Goal: Information Seeking & Learning: Check status

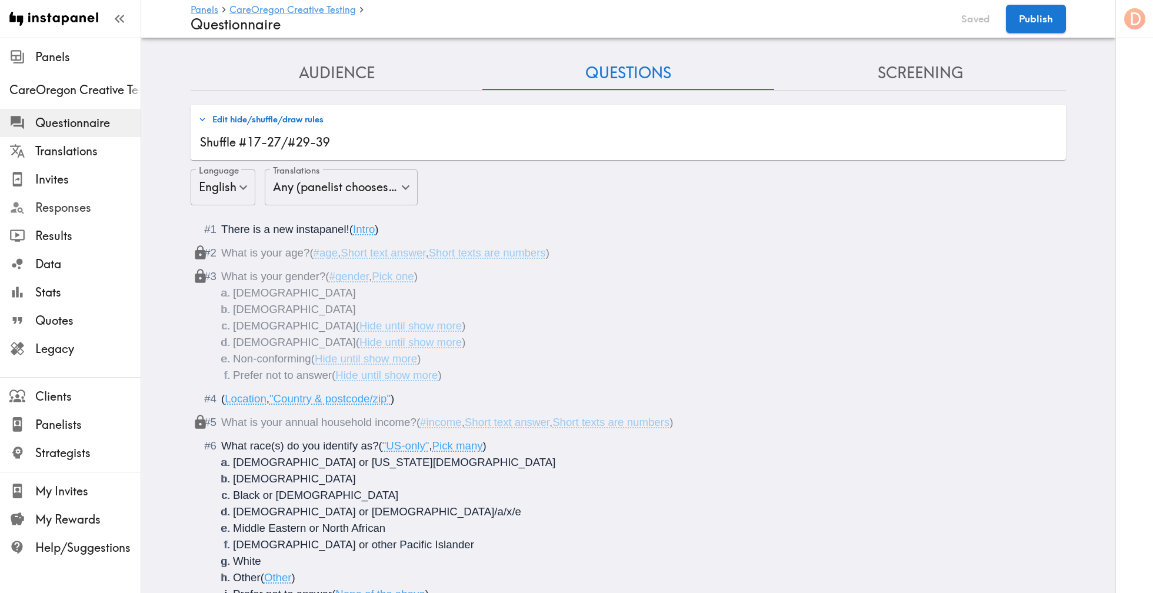
scroll to position [1589, 0]
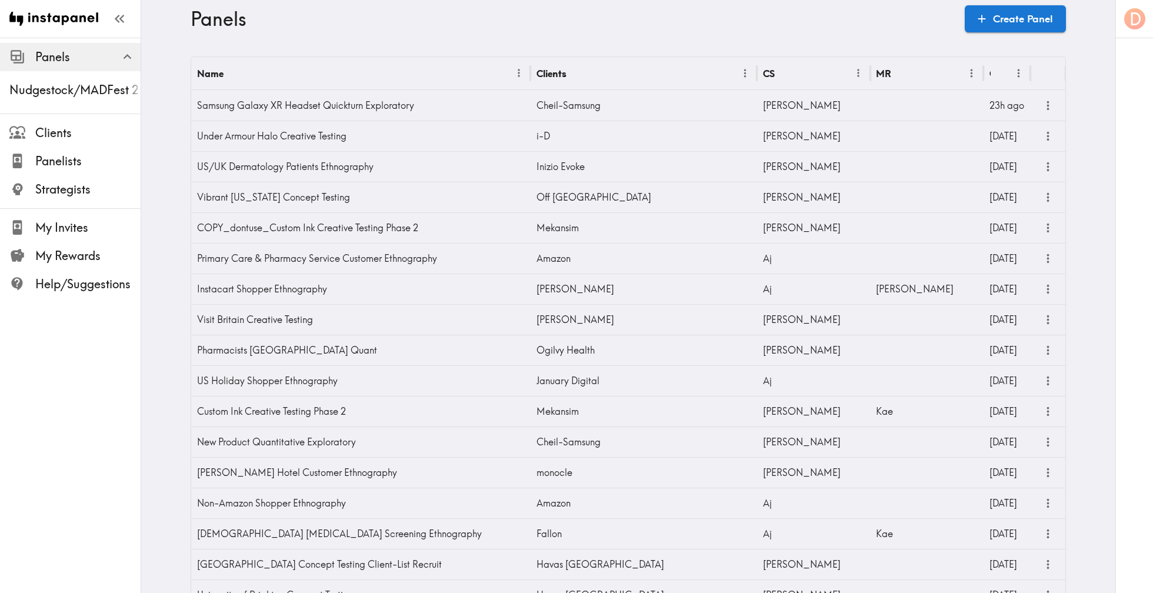
scroll to position [1674, 0]
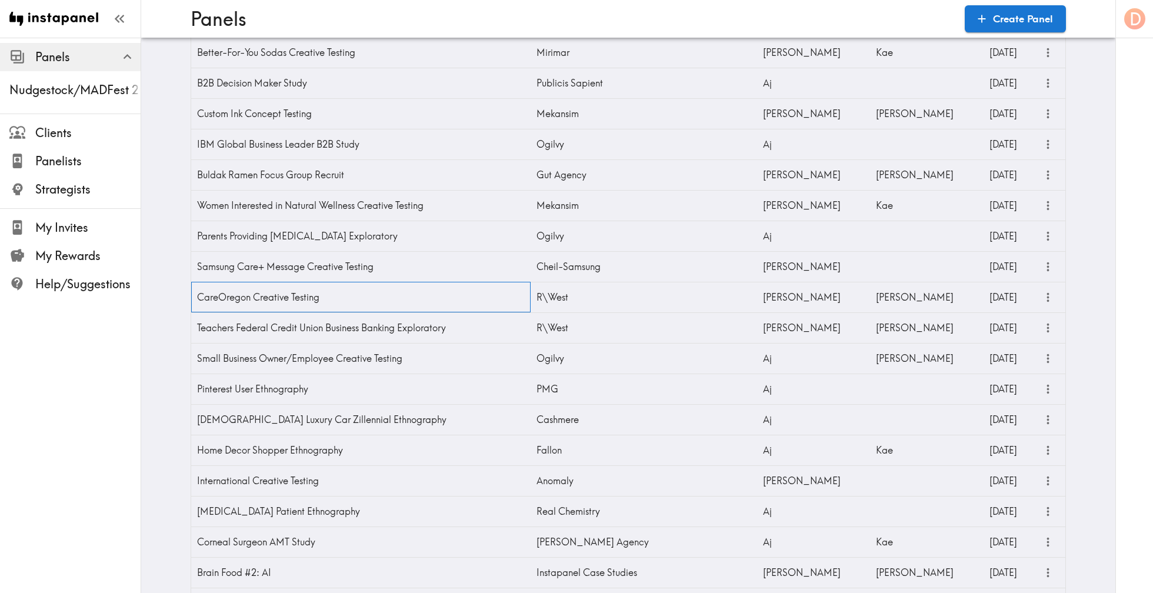
click at [341, 293] on div "CareOregon Creative Testing" at bounding box center [360, 297] width 339 height 31
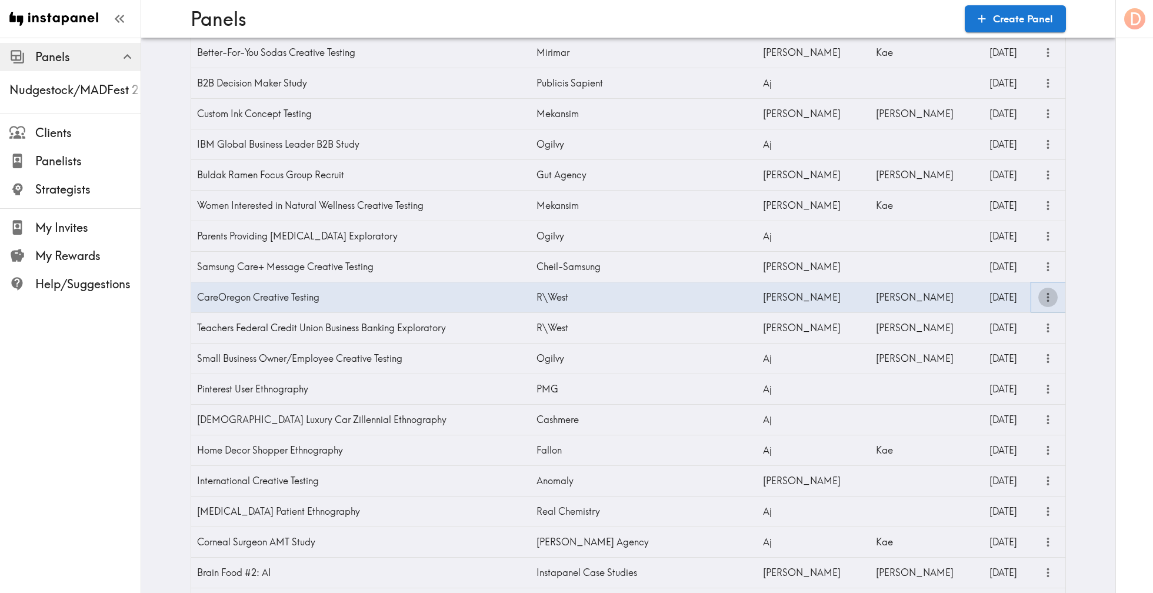
click at [1047, 295] on icon "more" at bounding box center [1048, 298] width 14 height 14
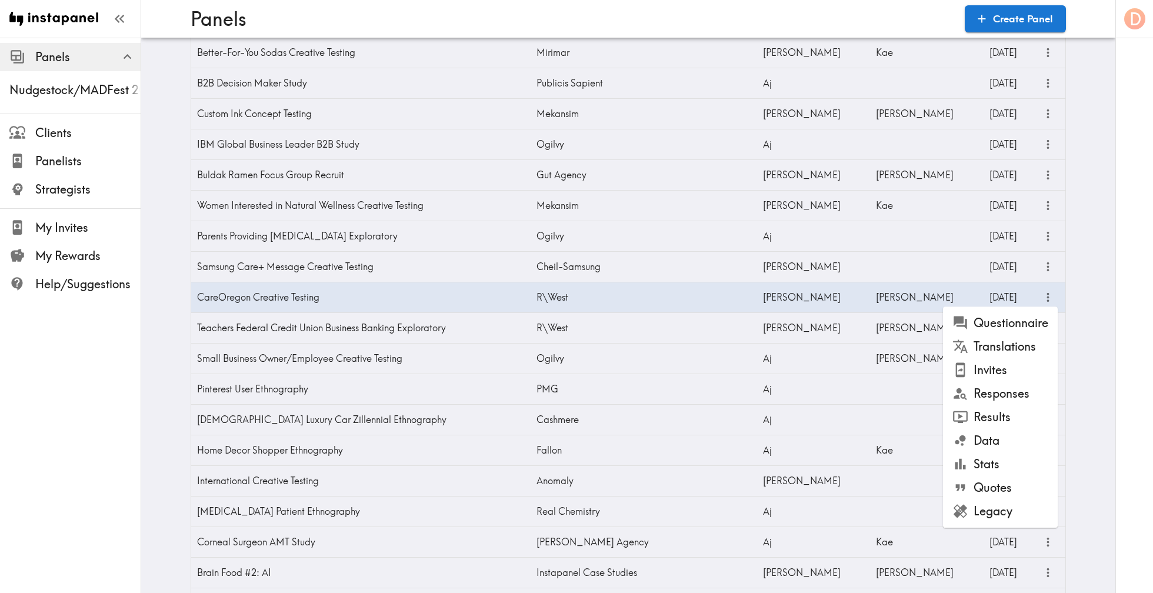
click at [1004, 412] on li "Results" at bounding box center [1000, 417] width 115 height 24
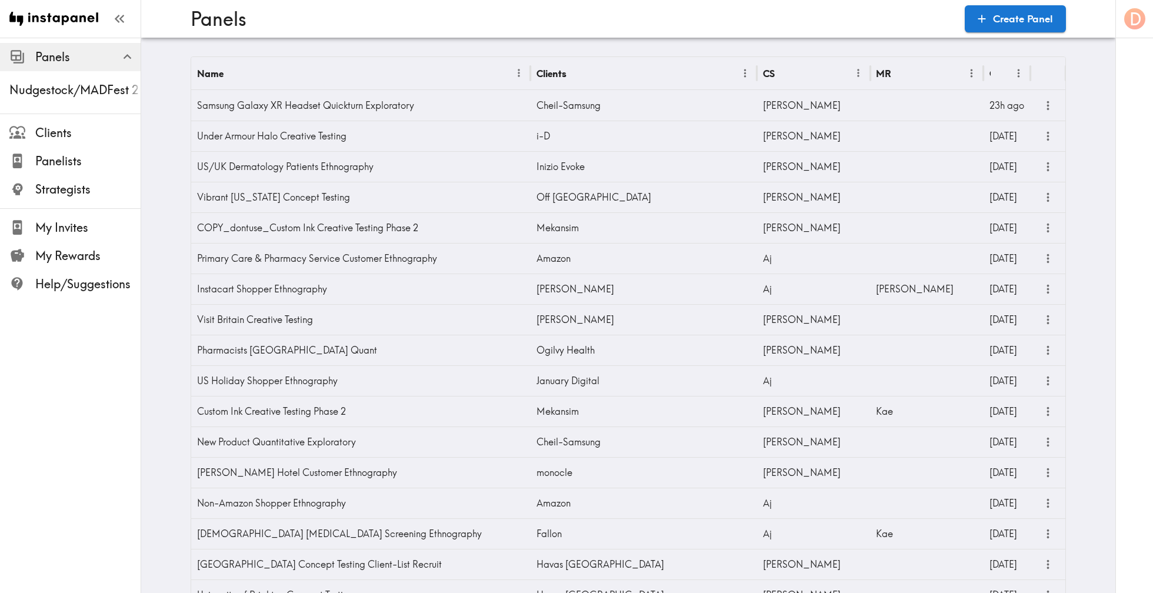
scroll to position [1674, 0]
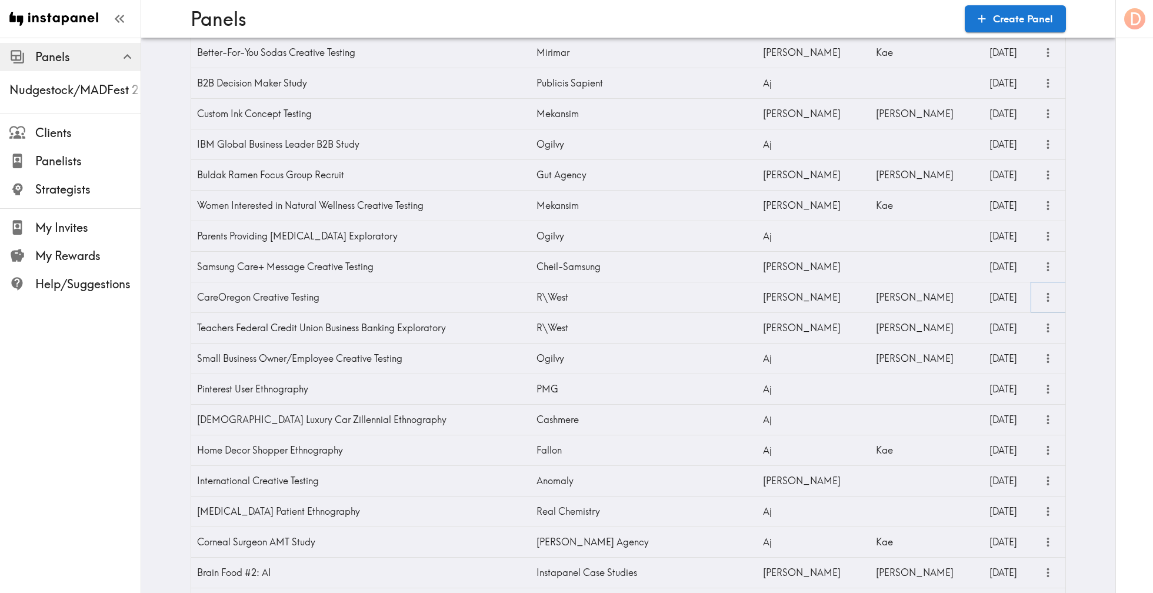
click at [1048, 295] on icon "more" at bounding box center [1048, 298] width 14 height 14
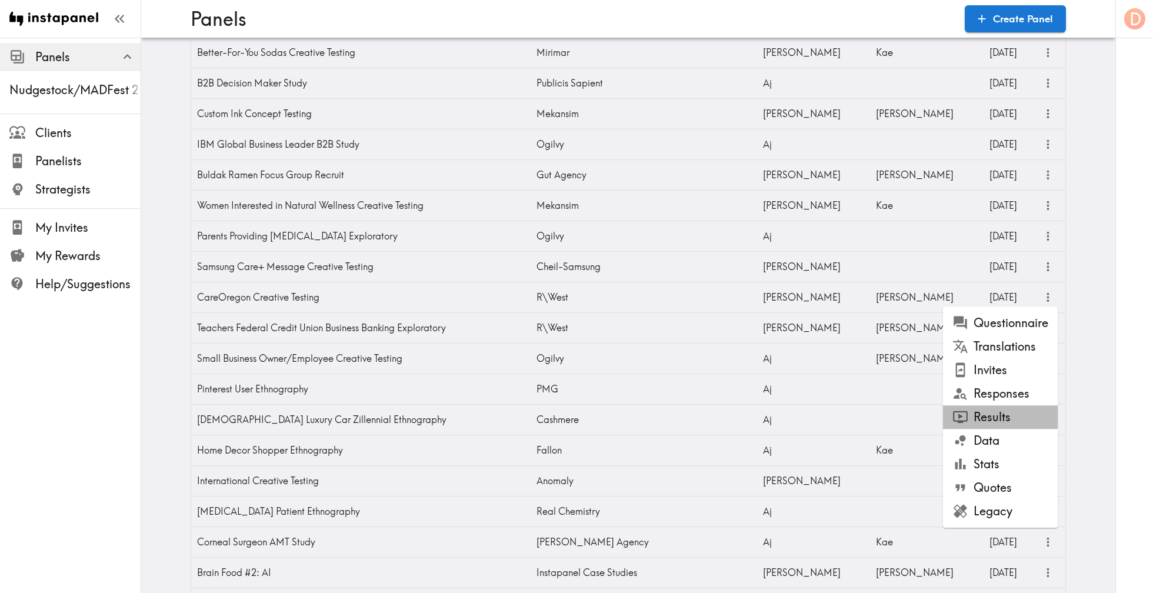
click at [1014, 411] on li "Results" at bounding box center [1000, 417] width 115 height 24
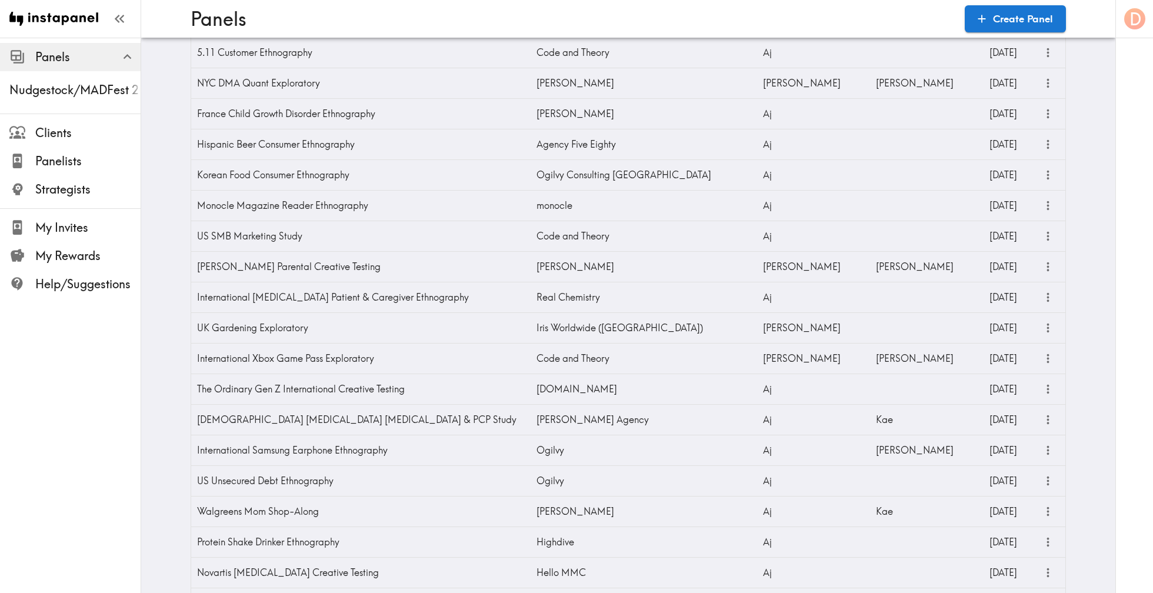
scroll to position [1674, 0]
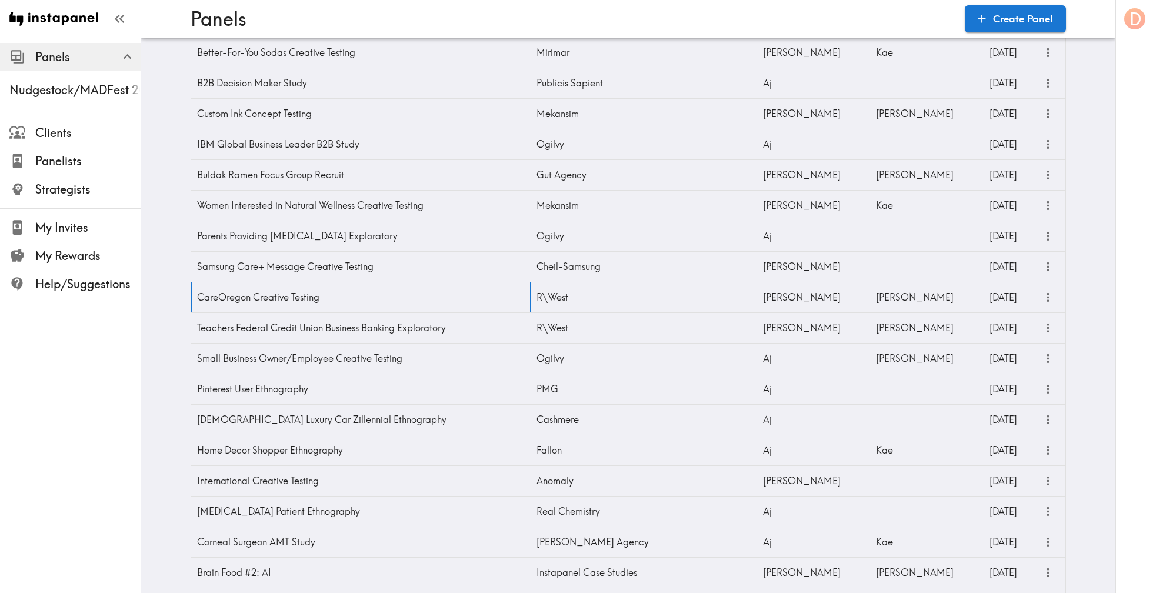
click at [418, 290] on div "CareOregon Creative Testing" at bounding box center [360, 297] width 339 height 31
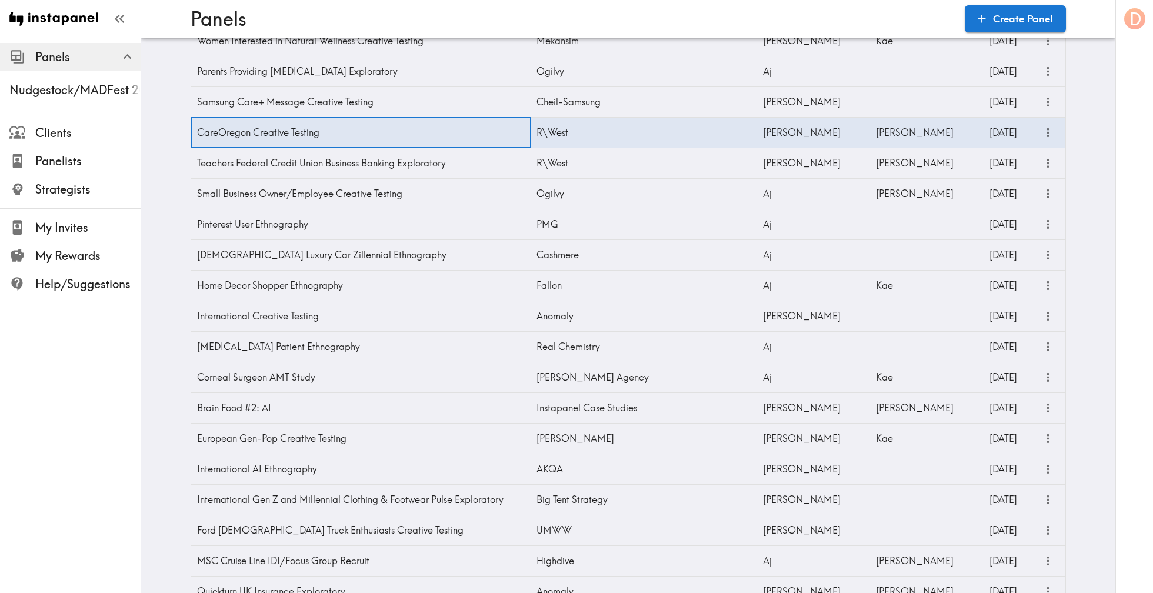
scroll to position [1853, 0]
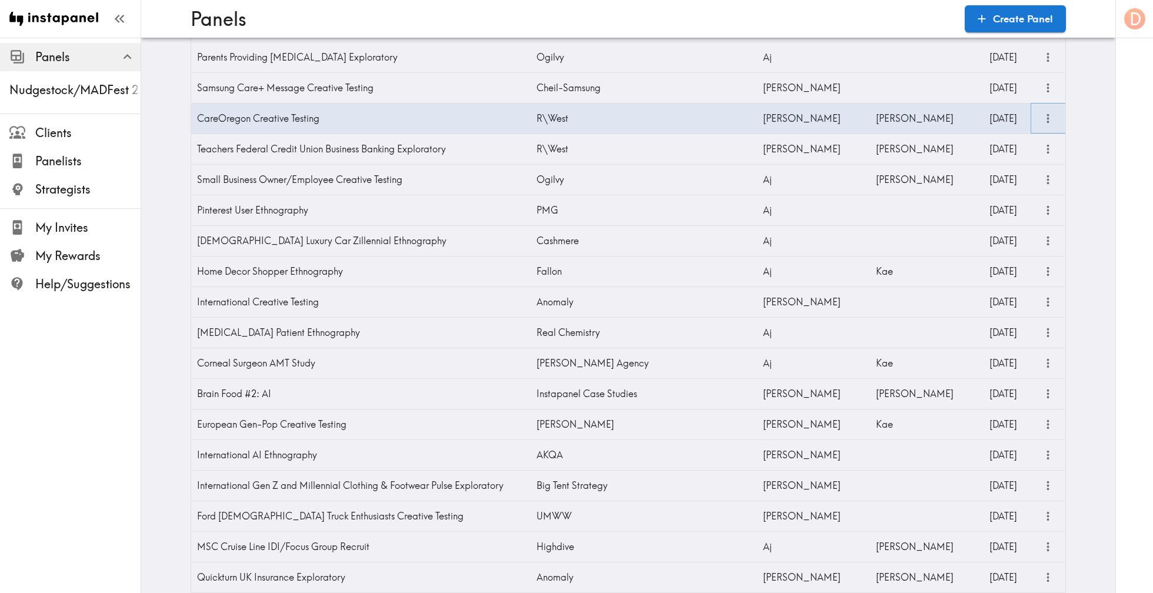
click at [1053, 122] on icon "more" at bounding box center [1048, 119] width 14 height 14
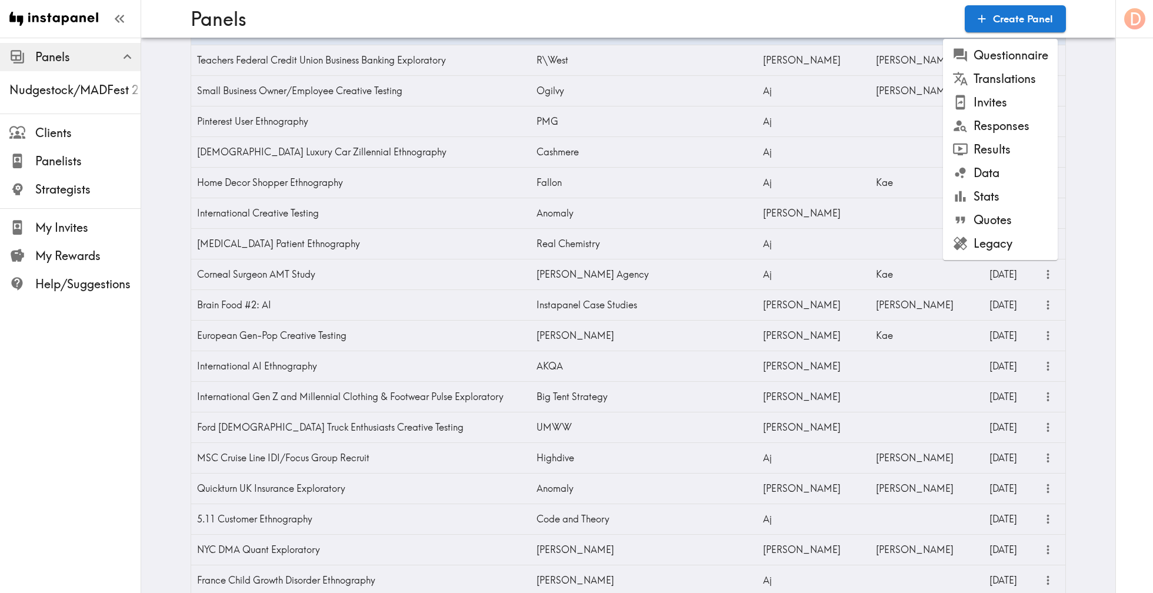
scroll to position [1963, 0]
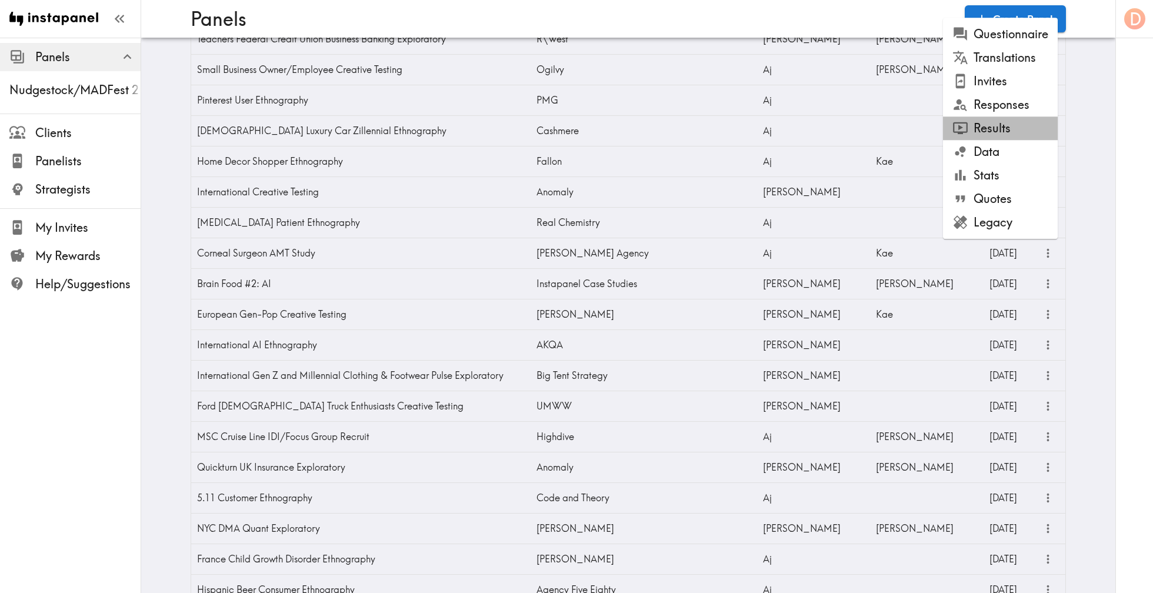
click at [1007, 132] on li "Results" at bounding box center [1000, 128] width 115 height 24
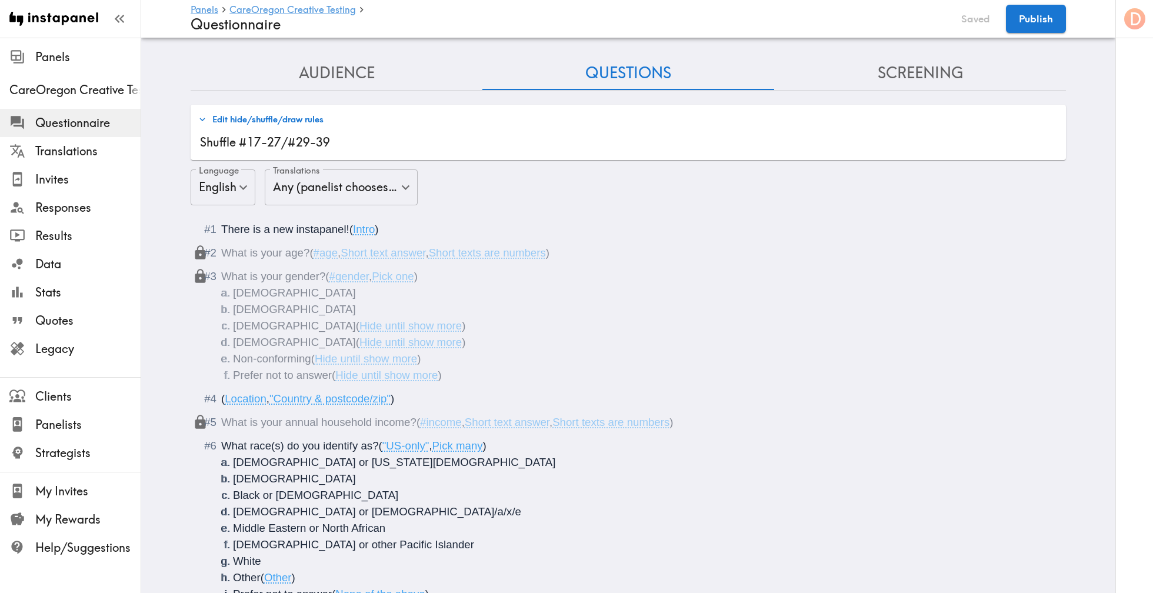
scroll to position [1589, 0]
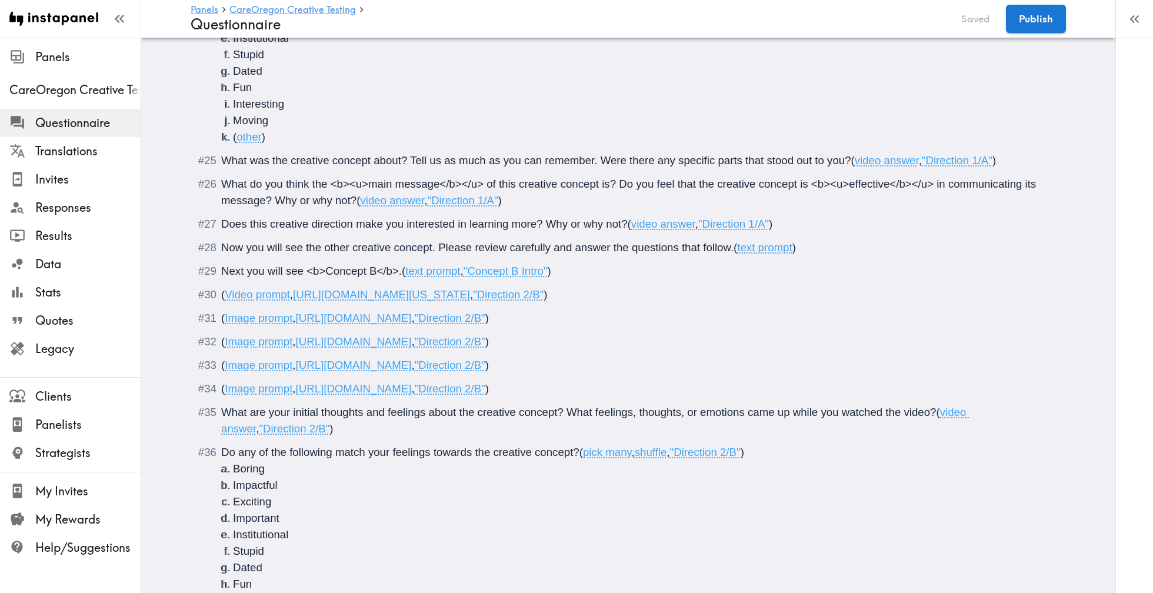
click at [1135, 28] on button "D" at bounding box center [1135, 19] width 24 height 24
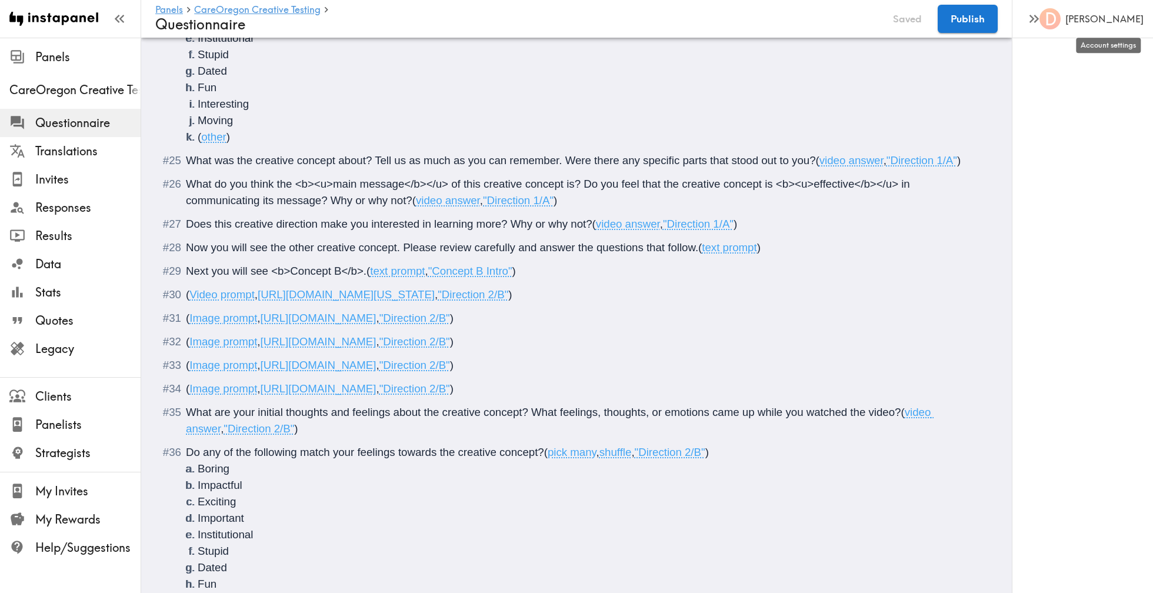
click at [1125, 16] on h6 "[PERSON_NAME]" at bounding box center [1104, 18] width 78 height 13
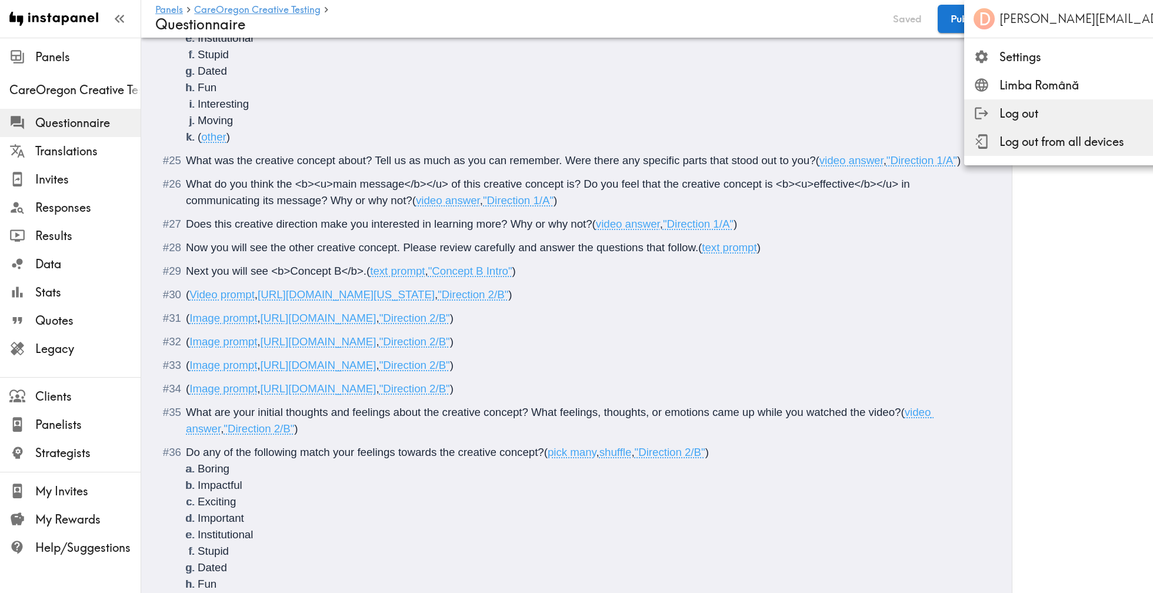
scroll to position [0, 0]
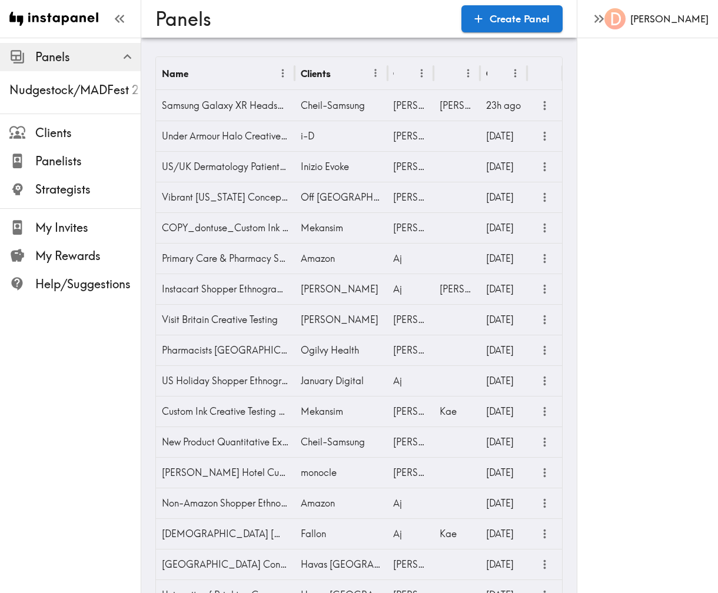
scroll to position [2409, 0]
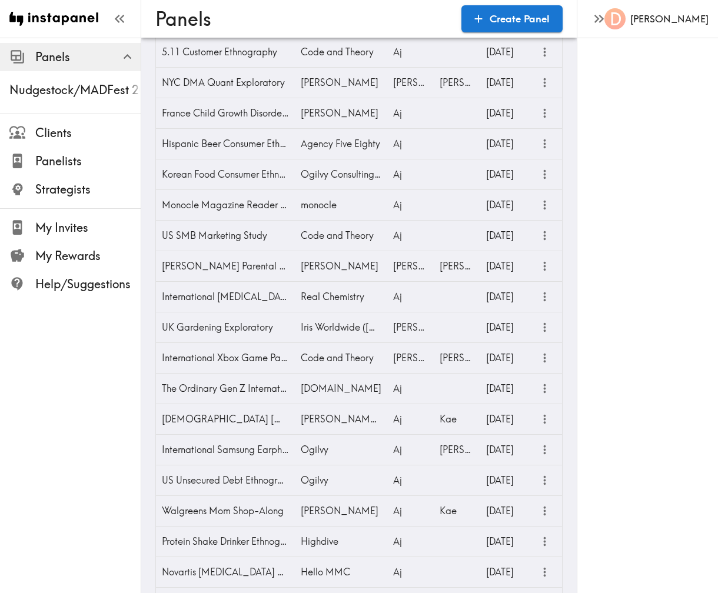
click at [651, 280] on div "D Davidryan" at bounding box center [646, 296] width 141 height 593
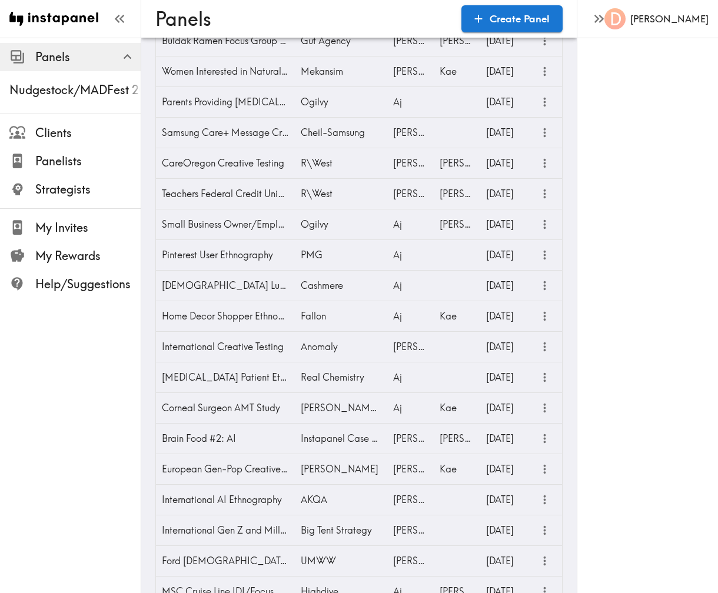
scroll to position [1812, 0]
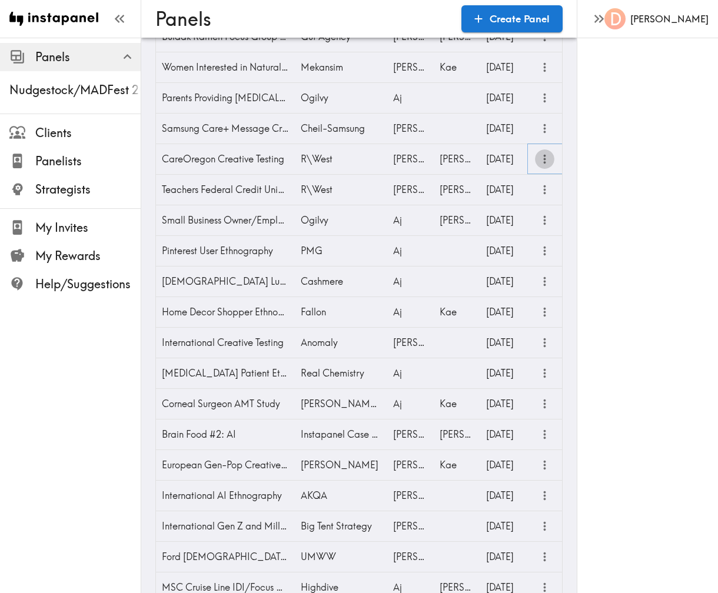
click at [546, 164] on icon "more" at bounding box center [545, 159] width 14 height 14
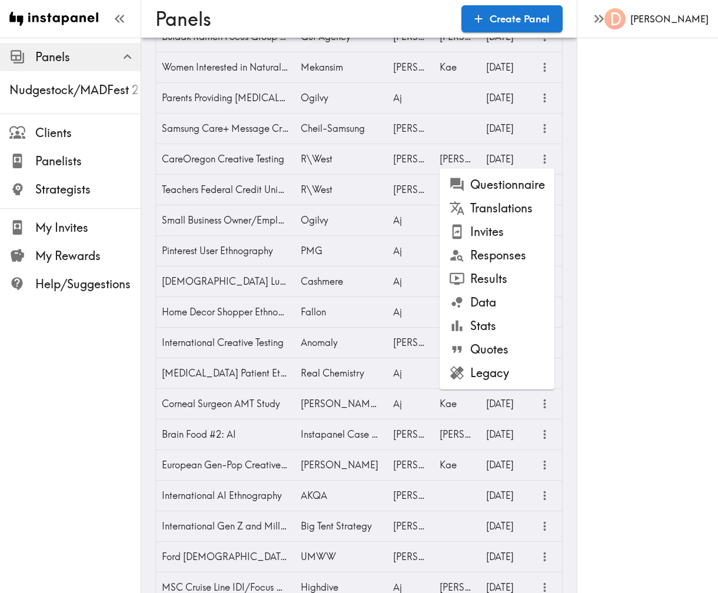
click at [512, 274] on li "Results" at bounding box center [496, 279] width 115 height 24
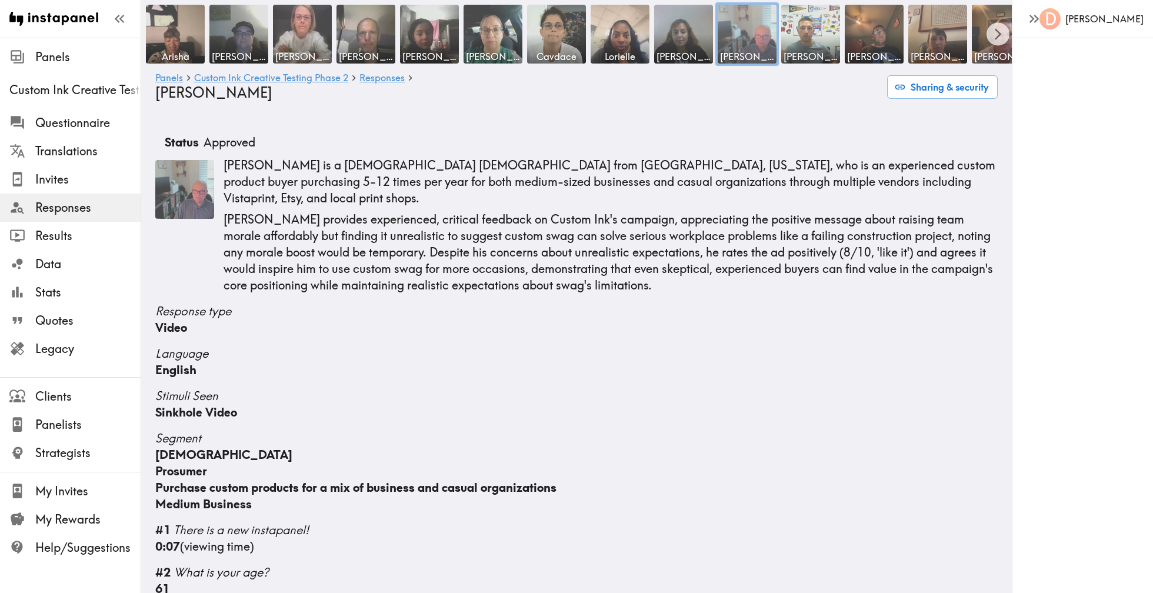
click at [754, 31] on div at bounding box center [747, 34] width 59 height 59
click at [177, 196] on img at bounding box center [184, 189] width 59 height 59
click at [743, 51] on div at bounding box center [747, 34] width 59 height 59
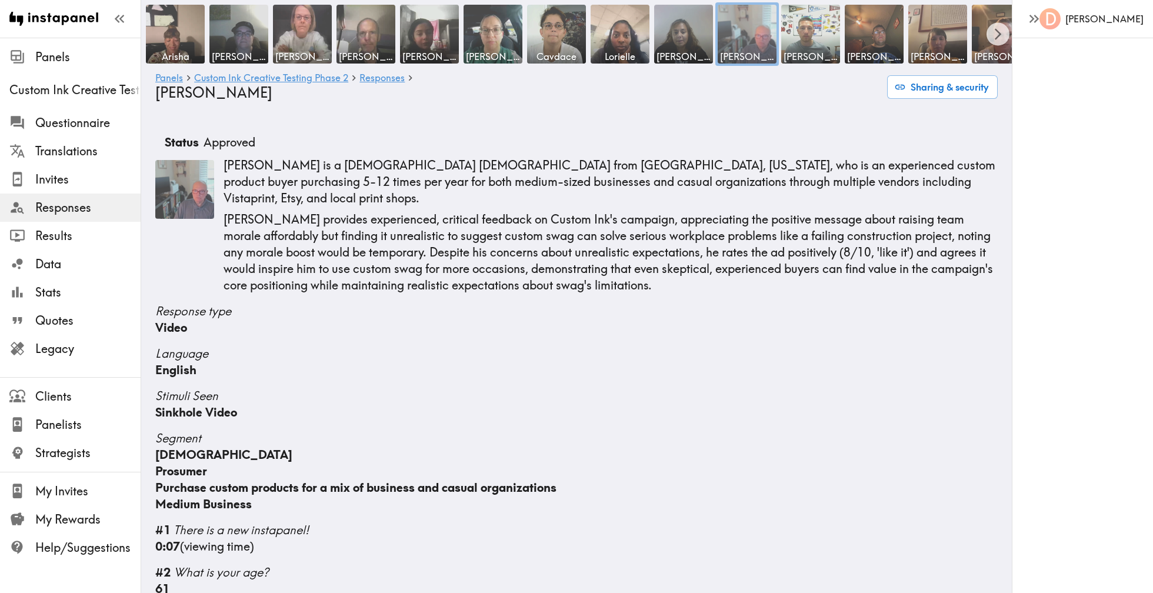
click at [743, 51] on div at bounding box center [747, 34] width 59 height 59
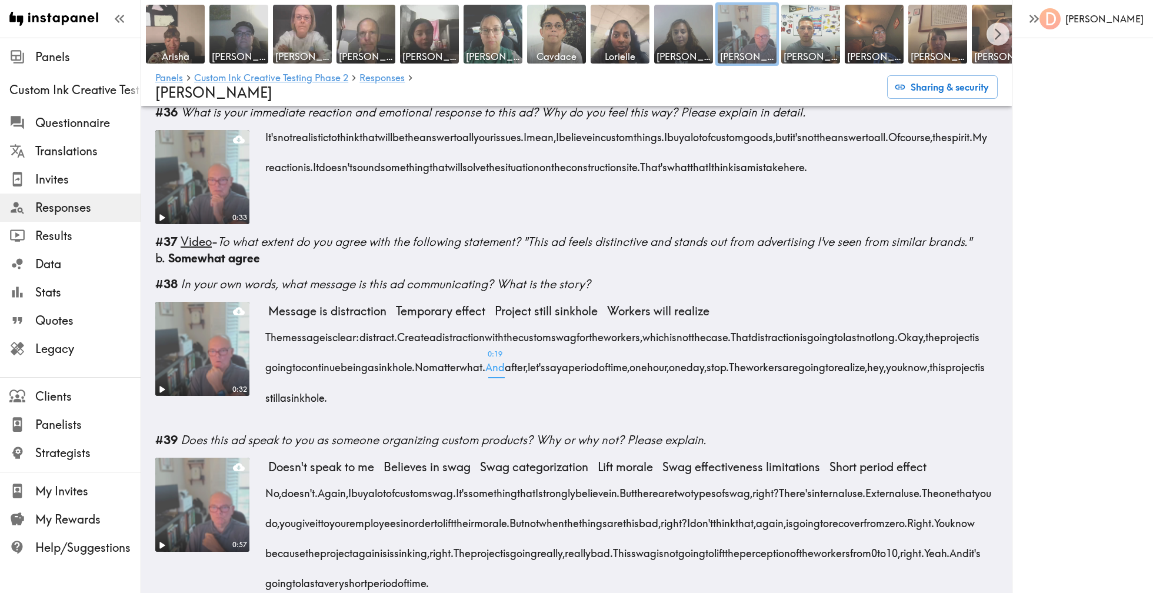
scroll to position [1187, 0]
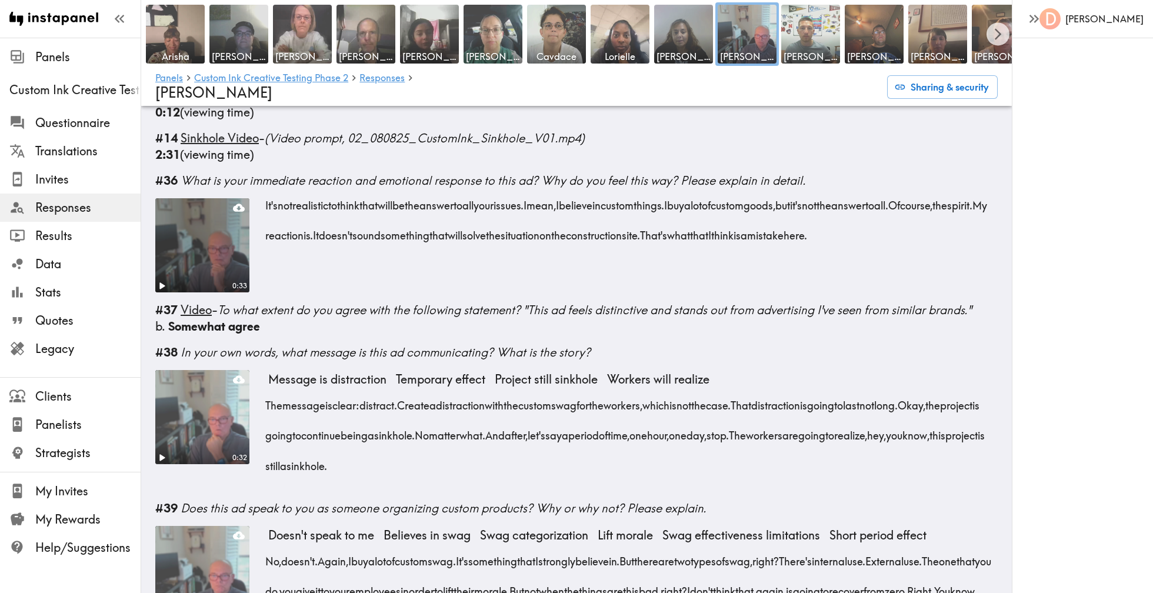
click at [219, 228] on video at bounding box center [202, 245] width 99 height 99
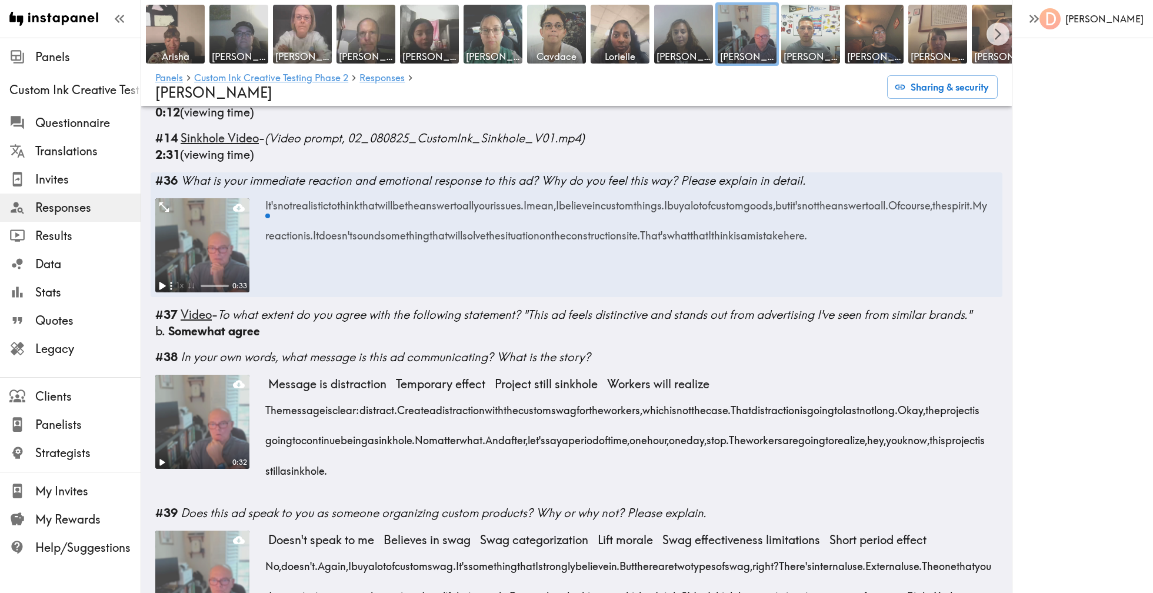
click at [159, 278] on icon "Play" at bounding box center [161, 285] width 15 height 15
click at [162, 278] on icon "Play" at bounding box center [161, 285] width 15 height 15
click at [160, 282] on icon "Play" at bounding box center [162, 286] width 6 height 8
click at [169, 199] on icon "Expand" at bounding box center [163, 206] width 15 height 15
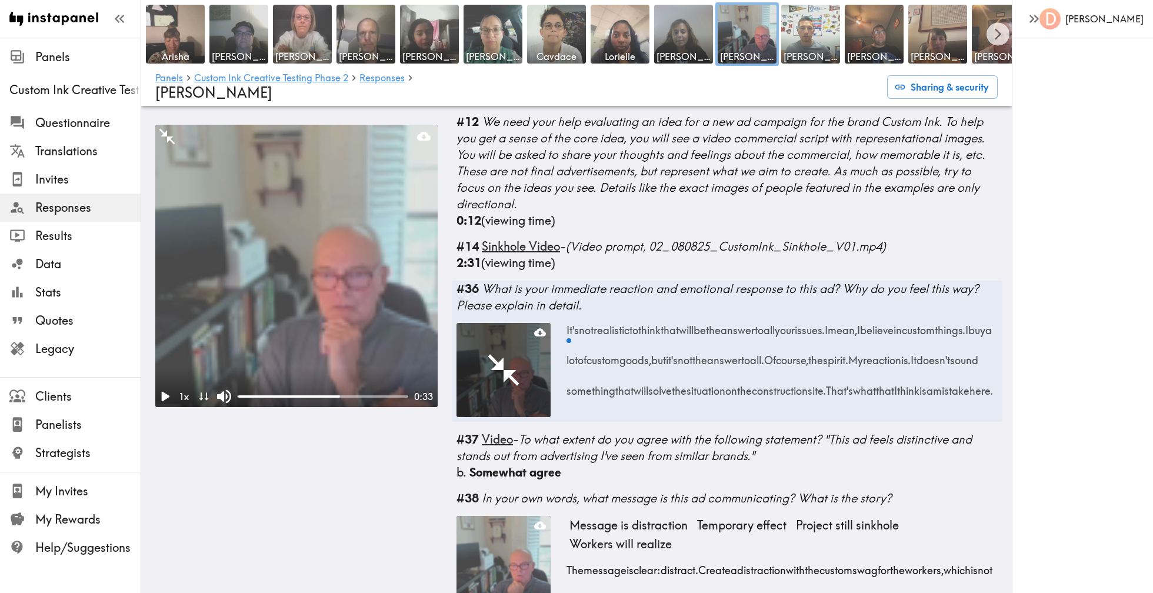
click at [191, 222] on video at bounding box center [296, 266] width 282 height 282
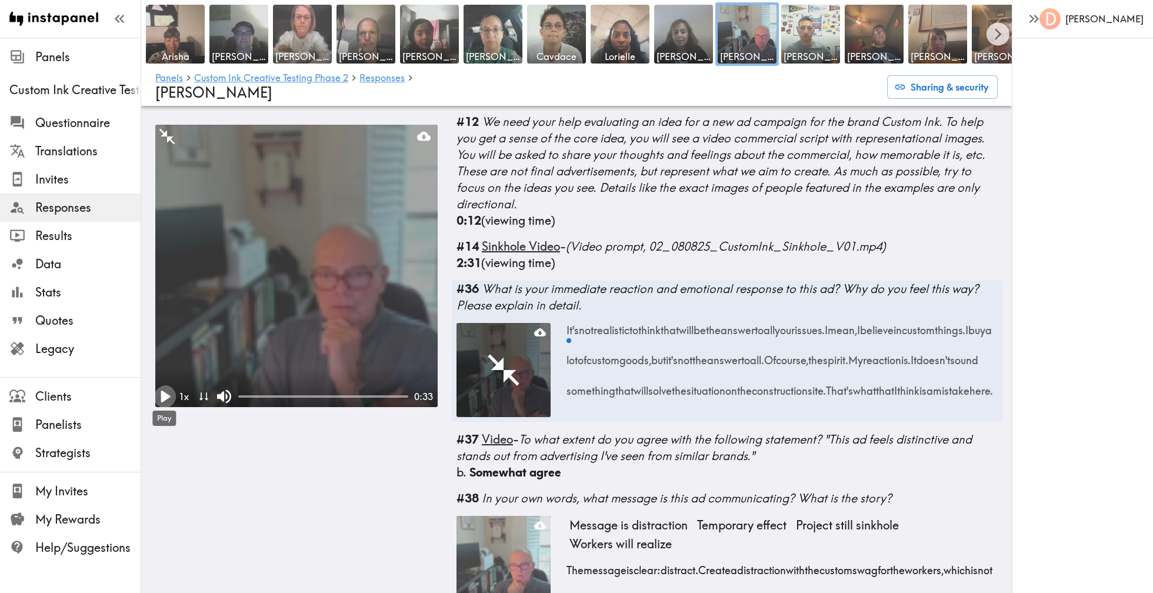
click at [164, 398] on icon "Play" at bounding box center [165, 397] width 9 height 12
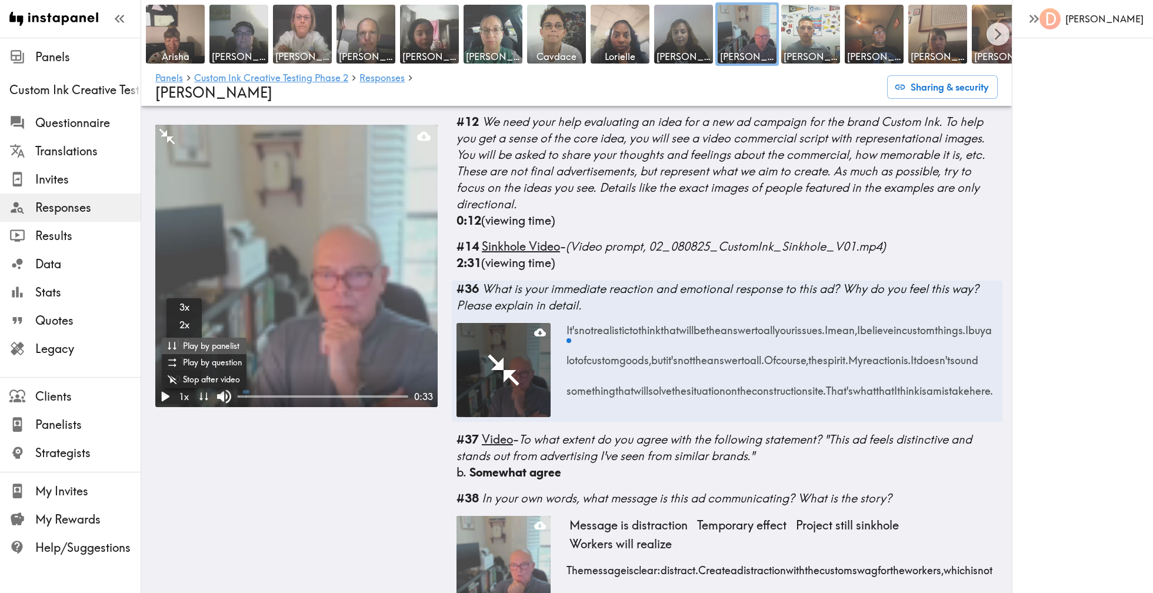
click at [254, 394] on div "0:01" at bounding box center [323, 397] width 170 height 12
click at [276, 395] on div at bounding box center [323, 396] width 170 height 2
